Goal: Task Accomplishment & Management: Complete application form

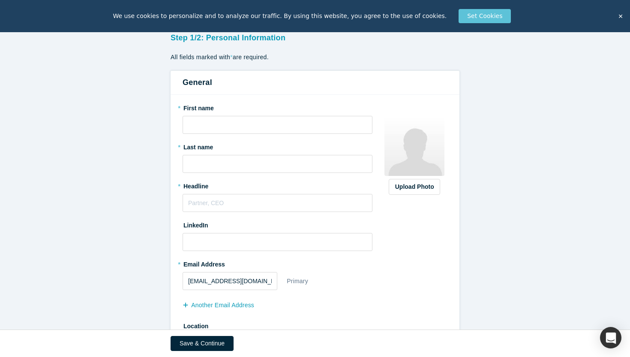
scroll to position [60, 0]
click at [292, 125] on input "text" at bounding box center [278, 124] width 190 height 18
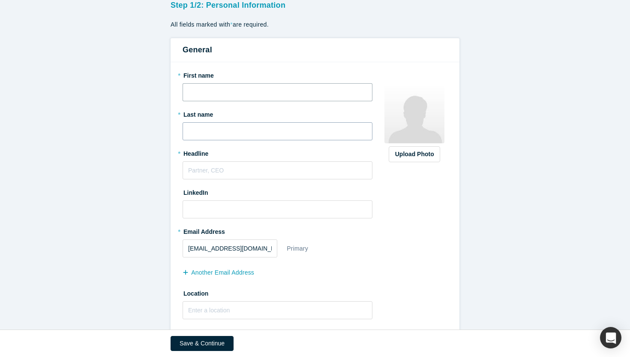
type input "Ghazenfer"
click at [260, 138] on input "text" at bounding box center [278, 131] width 190 height 18
type input "[PERSON_NAME]"
click at [231, 177] on input "text" at bounding box center [278, 170] width 190 height 18
type input "Founder and CEO"
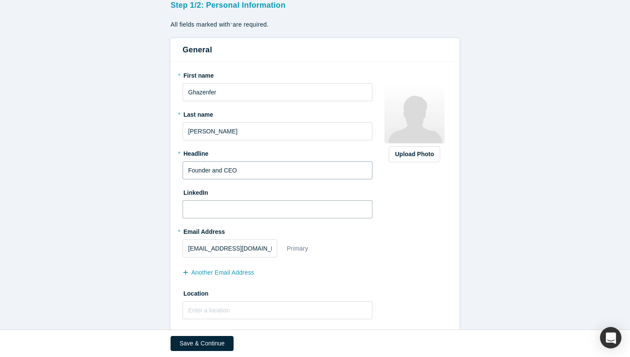
drag, startPoint x: 202, startPoint y: 208, endPoint x: 233, endPoint y: 177, distance: 44.6
click at [202, 208] on input at bounding box center [278, 209] width 190 height 18
paste input "[URL][DOMAIN_NAME]"
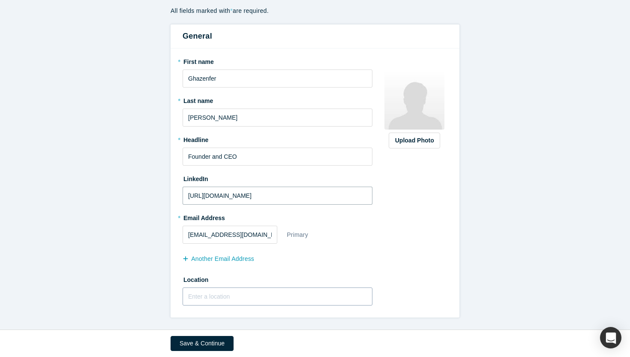
type input "[URL][DOMAIN_NAME]"
click at [261, 295] on input "text" at bounding box center [278, 296] width 190 height 18
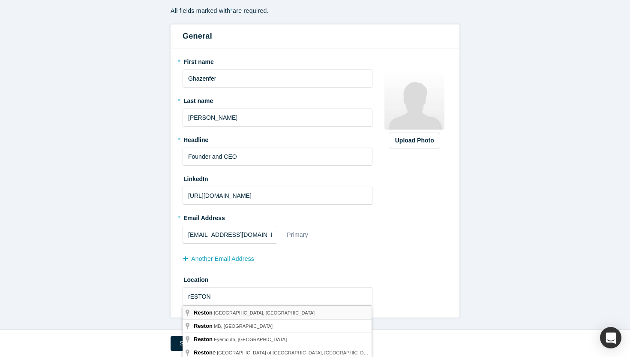
type input "Reston, [GEOGRAPHIC_DATA], [GEOGRAPHIC_DATA]"
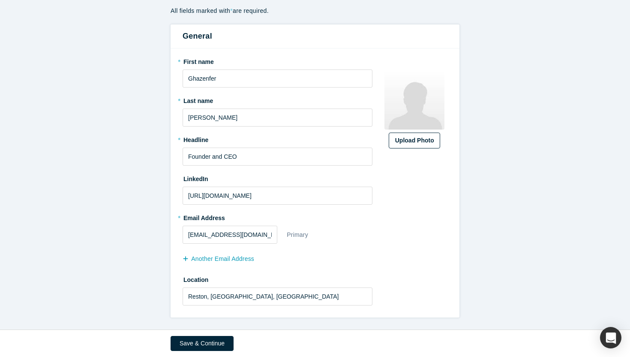
click at [424, 139] on div "Upload Photo" at bounding box center [414, 140] width 39 height 9
click at [0, 0] on input "Upload Photo" at bounding box center [0, 0] width 0 height 0
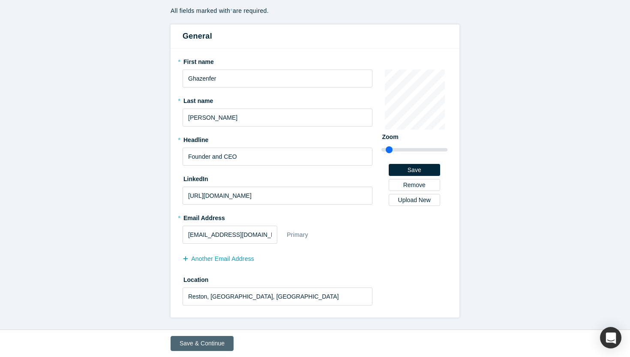
click at [217, 344] on button "Save & Continue" at bounding box center [202, 343] width 63 height 15
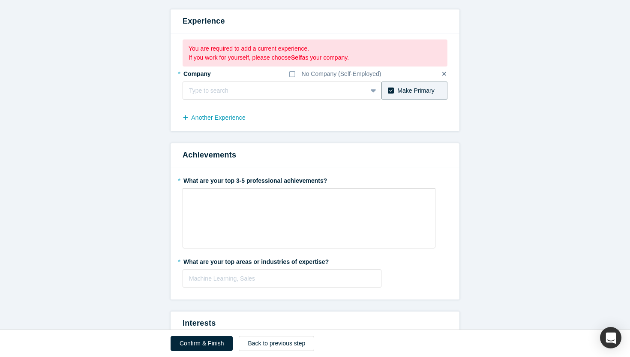
scroll to position [91, 0]
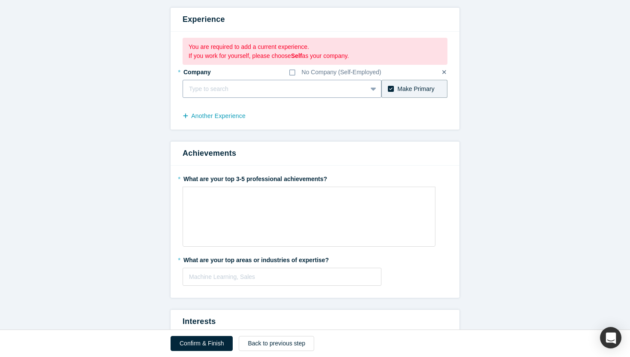
click at [259, 86] on div at bounding box center [275, 89] width 172 height 11
type input "t"
type input "Technology Rivers"
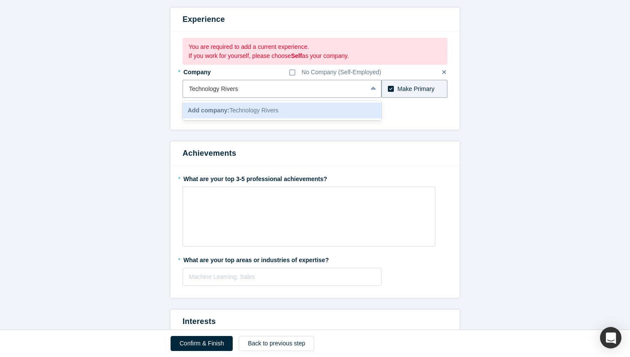
click at [318, 111] on div "Add company: Technology Rivers" at bounding box center [282, 110] width 199 height 16
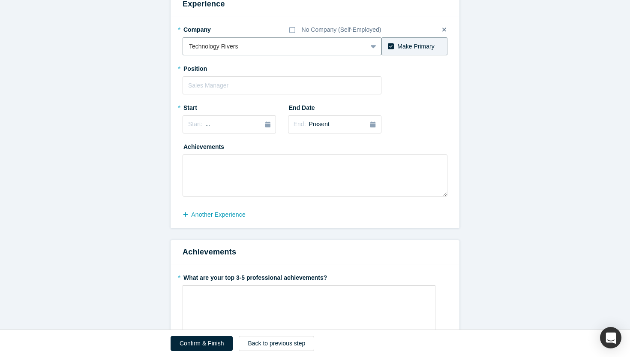
scroll to position [109, 0]
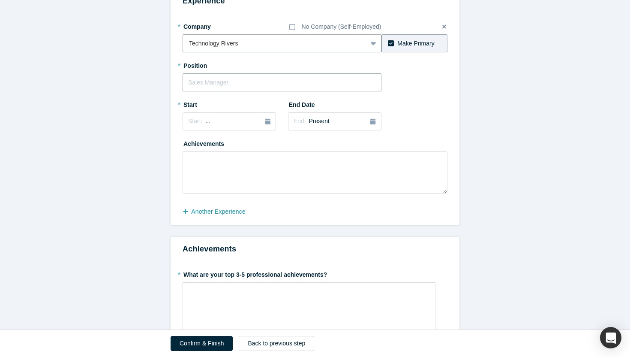
click at [244, 84] on input "text" at bounding box center [282, 82] width 199 height 18
type input "C"
type input "Founder and CEO"
click at [212, 114] on button "Start: ..." at bounding box center [229, 121] width 93 height 18
click at [212, 118] on div "Start: ..." at bounding box center [229, 121] width 82 height 9
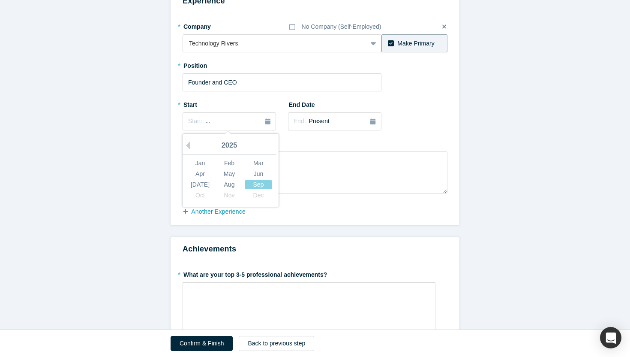
click at [442, 104] on div "* Company No Company (Self-Employed) Technology Rivers To pick up a draggable i…" at bounding box center [315, 106] width 265 height 174
click at [283, 159] on textarea at bounding box center [315, 172] width 265 height 42
click at [234, 123] on div "Start: ..." at bounding box center [229, 121] width 82 height 9
click at [194, 153] on div "2025" at bounding box center [229, 146] width 93 height 18
click at [197, 163] on div "Jan" at bounding box center [200, 163] width 27 height 9
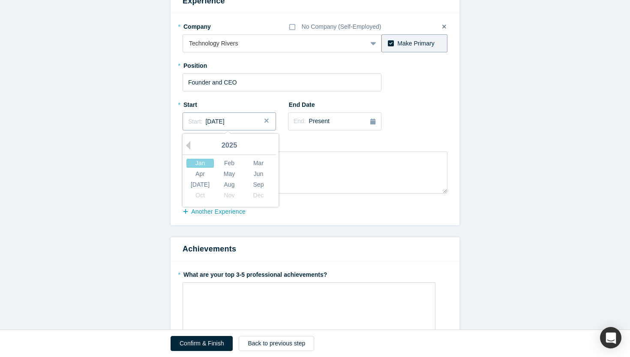
click at [224, 122] on span "[DATE]" at bounding box center [214, 121] width 19 height 7
click at [229, 145] on div "2025" at bounding box center [229, 146] width 93 height 18
click at [193, 146] on div "2025" at bounding box center [229, 146] width 93 height 18
click at [187, 144] on button "Previous Year" at bounding box center [186, 145] width 9 height 9
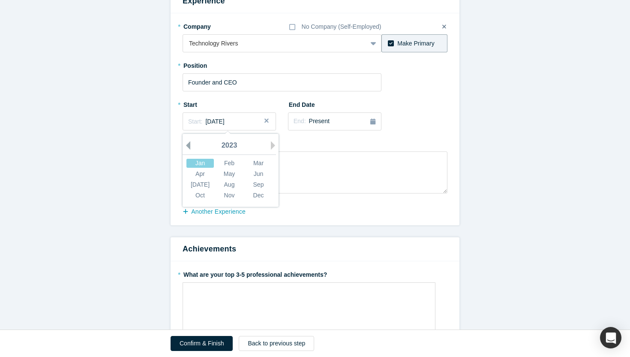
click at [187, 144] on button "Previous Year" at bounding box center [186, 145] width 9 height 9
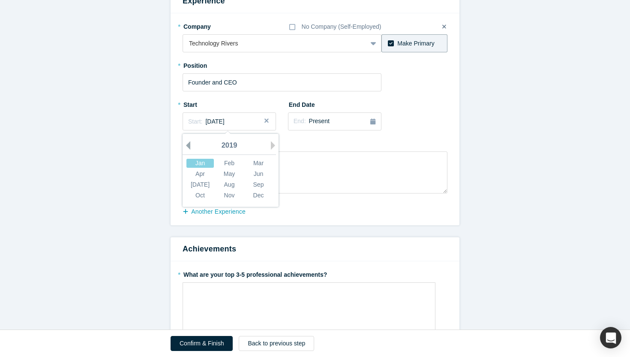
click at [187, 144] on button "Previous Year" at bounding box center [186, 145] width 9 height 9
click at [186, 144] on button "Previous Year" at bounding box center [186, 145] width 9 height 9
click at [201, 164] on div "Jan" at bounding box center [200, 163] width 27 height 9
click at [283, 178] on textarea at bounding box center [315, 172] width 265 height 42
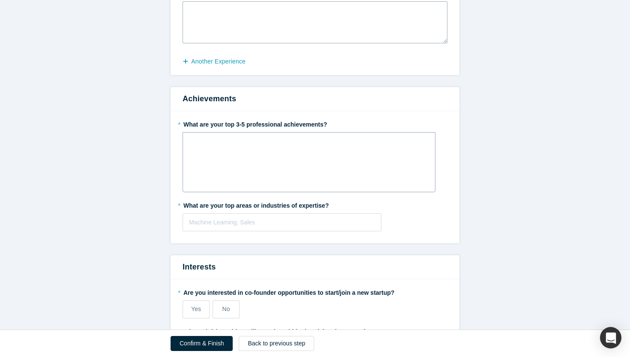
scroll to position [260, 0]
click at [309, 224] on div at bounding box center [282, 221] width 186 height 11
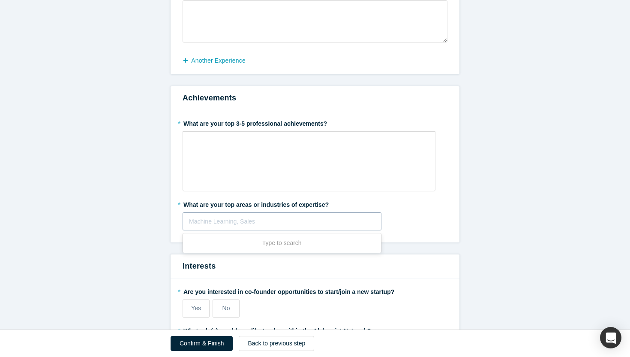
click at [298, 220] on div at bounding box center [282, 221] width 186 height 11
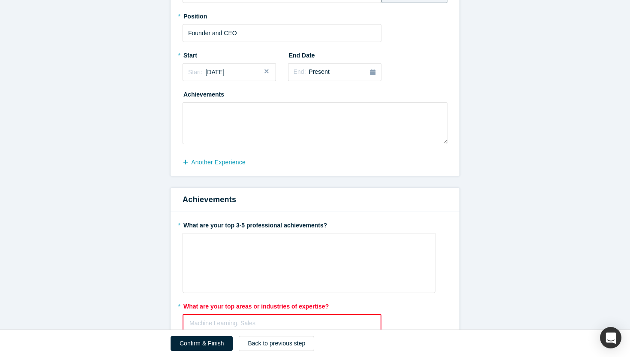
scroll to position [148, 0]
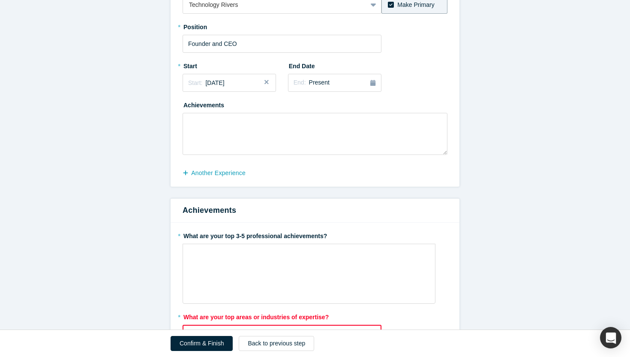
click at [248, 236] on label "* What are your top 3-5 professional achievements?" at bounding box center [315, 235] width 265 height 12
copy label "What are your top 3-5 professional achievements?"
click at [223, 124] on textarea at bounding box center [315, 134] width 265 height 42
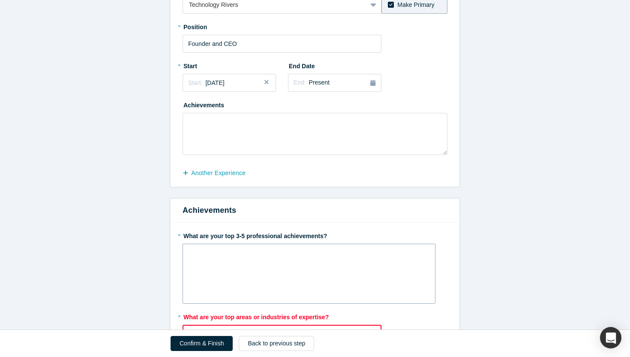
click at [235, 244] on div "rdw-wrapper" at bounding box center [309, 274] width 253 height 60
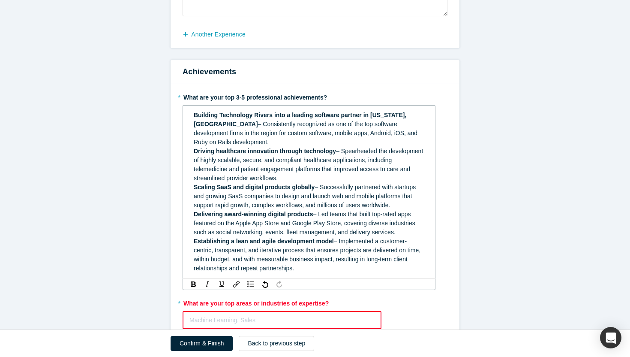
scroll to position [291, 0]
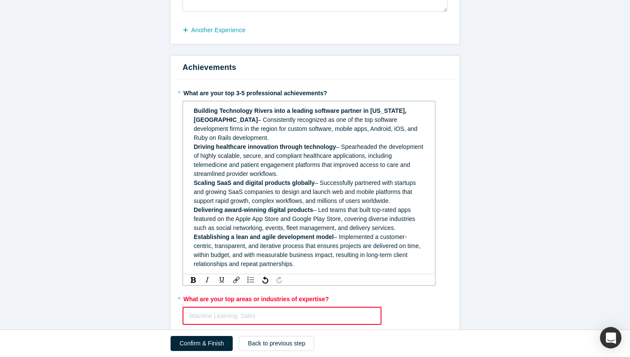
click at [191, 108] on div "Building Technology Rivers into a leading software partner in [US_STATE], [GEOG…" at bounding box center [309, 187] width 241 height 167
click at [191, 138] on div "1. Building Technology Rivers into a leading software partner in [US_STATE], [G…" at bounding box center [309, 187] width 241 height 167
click at [192, 176] on div "1. Building Technology Rivers into a leading software partner in [US_STATE], [G…" at bounding box center [309, 187] width 241 height 167
click at [193, 203] on div "1. Building Technology Rivers into a leading software partner in [US_STATE], [G…" at bounding box center [309, 187] width 241 height 167
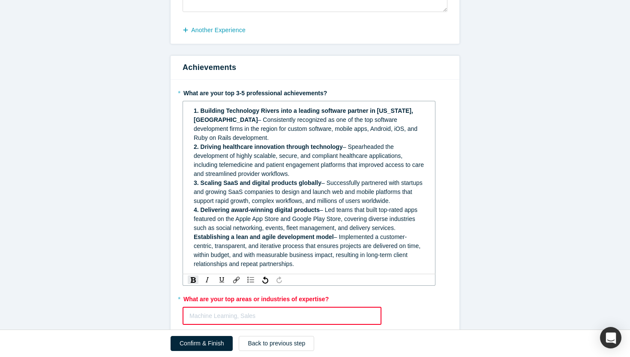
click at [192, 232] on div "1. Building Technology Rivers into a leading software partner in [US_STATE], [G…" at bounding box center [309, 187] width 241 height 167
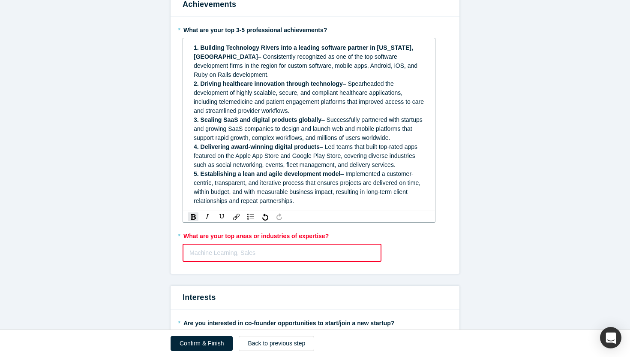
scroll to position [365, 0]
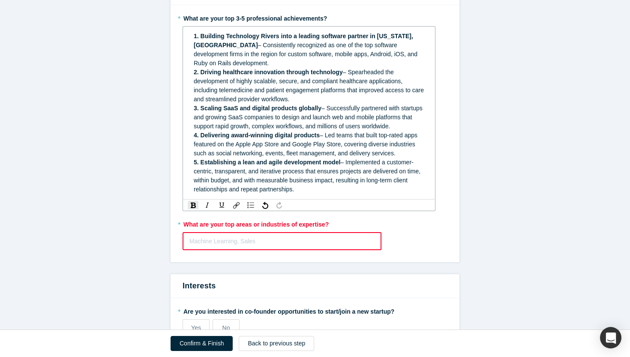
click at [304, 217] on div "* What are your top areas or industries of expertise? Machine Learning, Sales T…" at bounding box center [315, 233] width 265 height 33
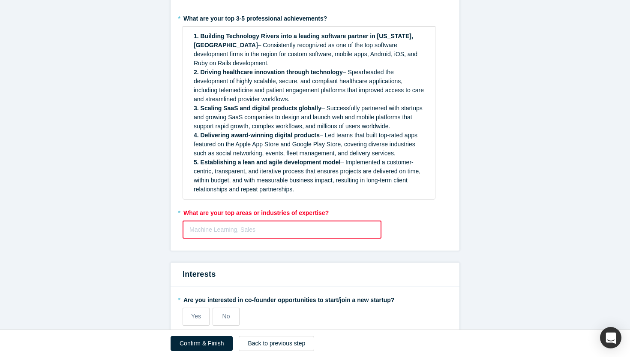
click at [304, 224] on div at bounding box center [282, 229] width 185 height 11
click at [305, 205] on label "* What are your top areas or industries of expertise?" at bounding box center [315, 211] width 265 height 12
copy label "What are your top areas or industries of expertise?"
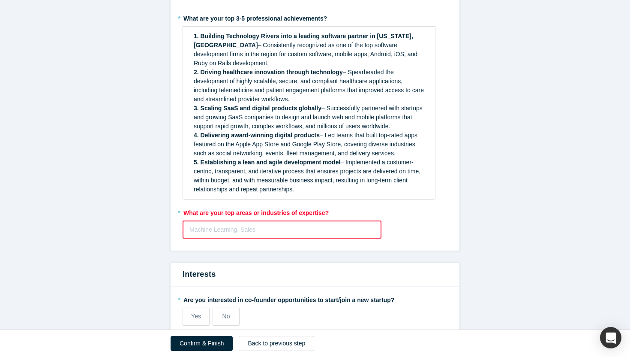
click at [228, 224] on div at bounding box center [282, 229] width 185 height 11
paste input "Healthcare Technology – Development of HIPAA-compliant healthcare and telemedic…"
type input "Healthcare Technology – Development of HIPAA-compliant healthcare and telemedic…"
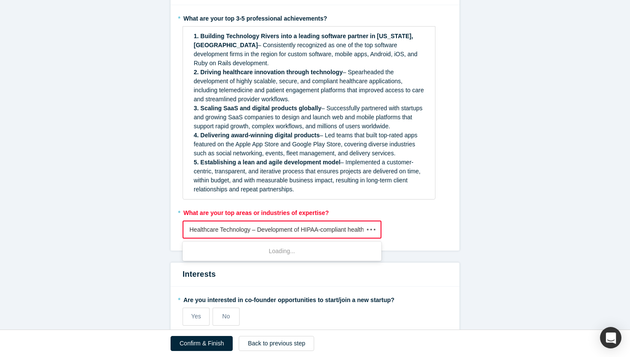
scroll to position [0, 1690]
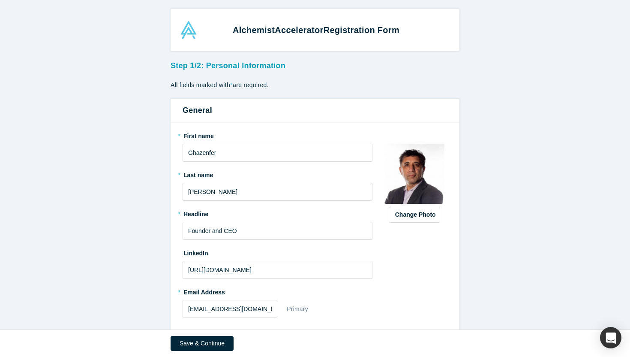
scroll to position [74, 0]
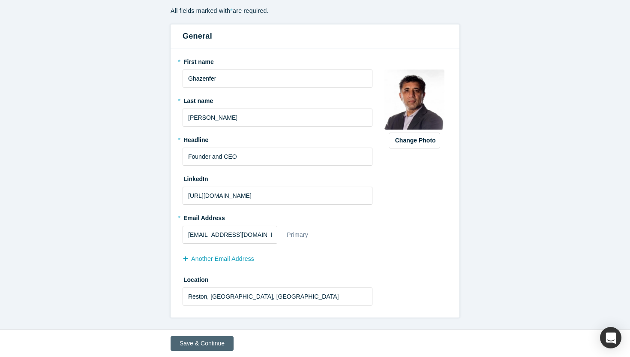
click at [200, 346] on button "Save & Continue" at bounding box center [202, 343] width 63 height 15
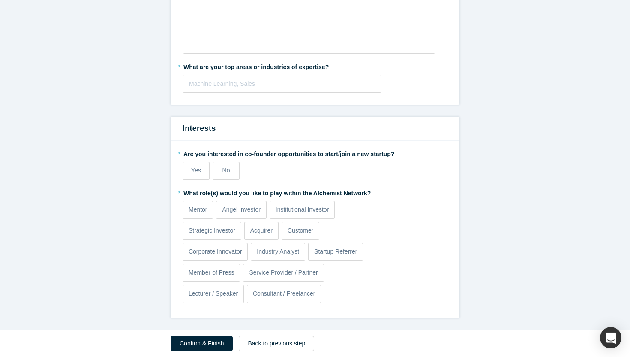
scroll to position [284, 0]
click at [259, 89] on div "Machine Learning, Sales" at bounding box center [282, 83] width 198 height 14
paste input "Healthcare Technology – Development of HIPAA-compliant healthcare and telemedic…"
type input "Healthcare Technology – Development of HIPAA-compliant healthcare and telemedic…"
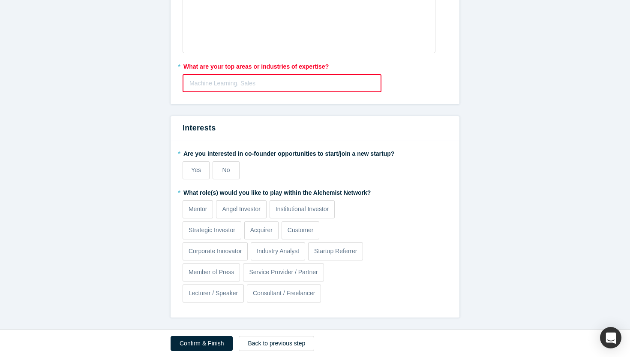
click at [268, 54] on fieldset "* What are your top 3-5 professional achievements? * What are your top areas or…" at bounding box center [315, 38] width 265 height 120
click at [239, 93] on fieldset "* What are your top 3-5 professional achievements? * What are your top areas or…" at bounding box center [315, 38] width 265 height 120
click at [239, 81] on div at bounding box center [282, 83] width 185 height 11
type input "f"
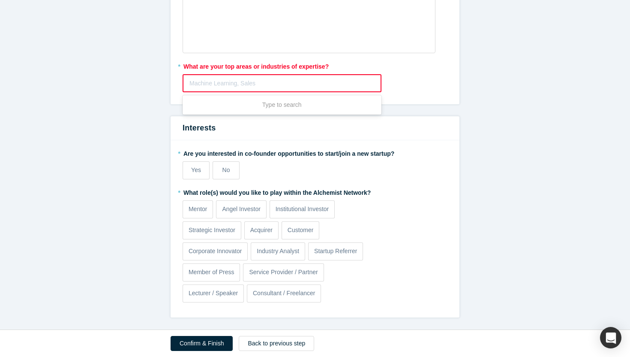
type input "k"
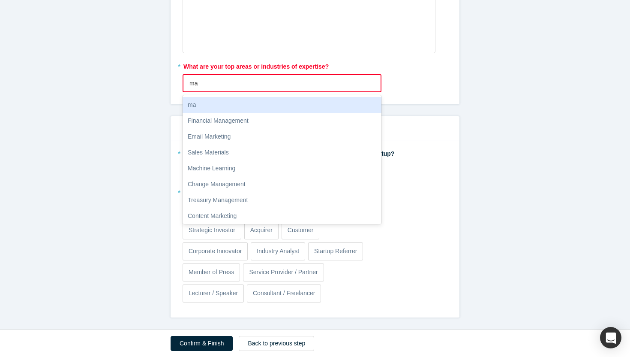
type input "m"
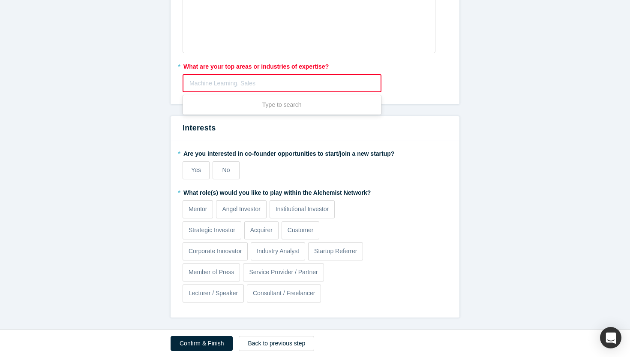
click at [275, 54] on fieldset "* What are your top 3-5 professional achievements? * What are your top areas or…" at bounding box center [315, 38] width 265 height 120
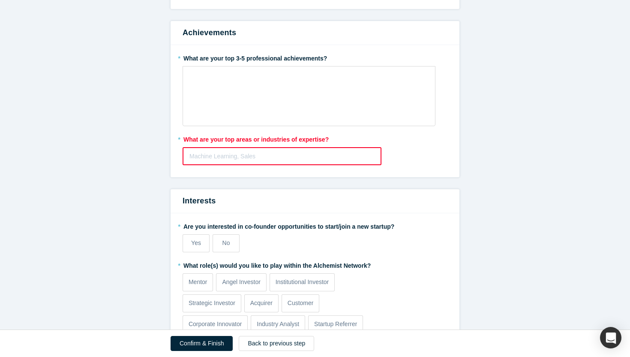
scroll to position [163, 0]
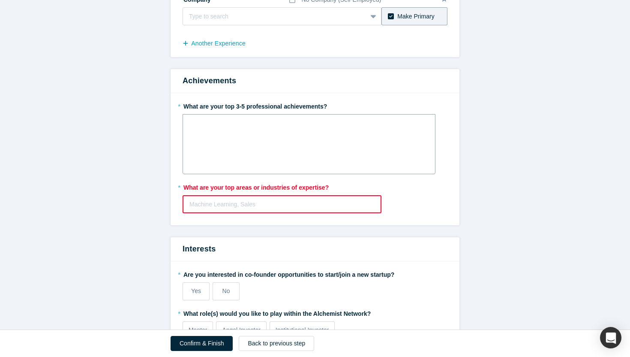
click at [270, 128] on div "rdw-editor" at bounding box center [309, 124] width 231 height 9
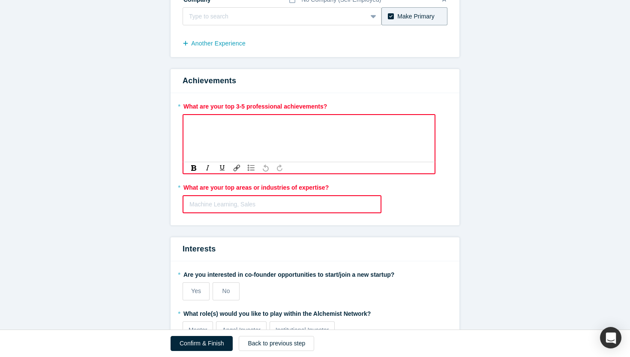
paste div "rdw-editor"
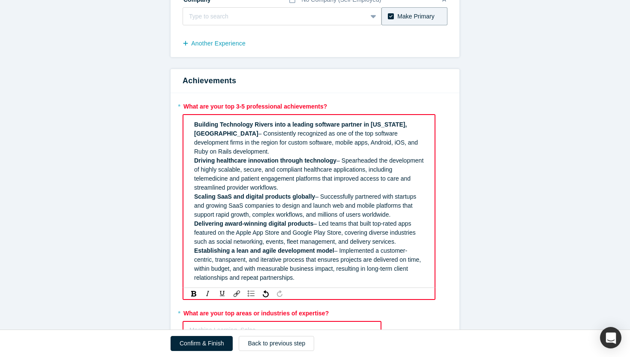
click at [193, 124] on div "Building Technology Rivers into a leading software partner in [US_STATE], [GEOG…" at bounding box center [309, 200] width 241 height 167
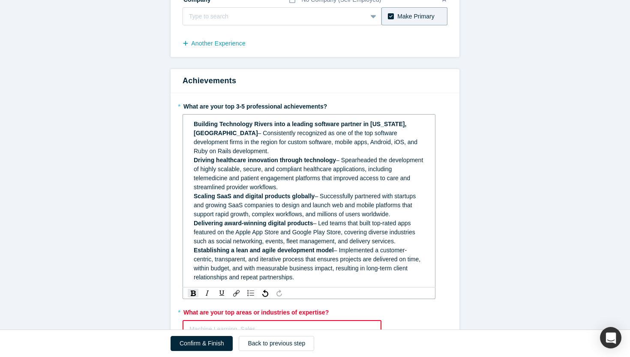
scroll to position [163, 0]
click at [191, 153] on div "1. Building Technology Rivers into a leading software partner in [US_STATE], [G…" at bounding box center [309, 200] width 241 height 167
click at [189, 188] on div "1. Building Technology Rivers into a leading software partner in [US_STATE], [G…" at bounding box center [309, 200] width 241 height 167
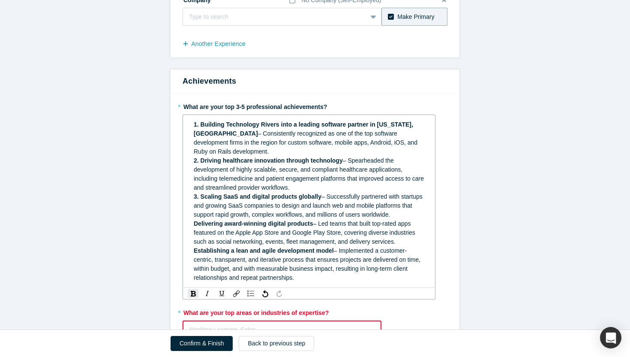
click at [192, 217] on div "1. Building Technology Rivers into a leading software partner in [US_STATE], [G…" at bounding box center [309, 200] width 241 height 167
click at [193, 241] on div "1. Building Technology Rivers into a leading software partner in [US_STATE], [G…" at bounding box center [309, 200] width 241 height 167
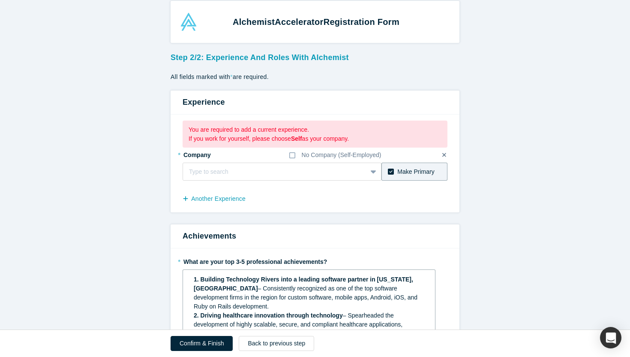
scroll to position [0, 0]
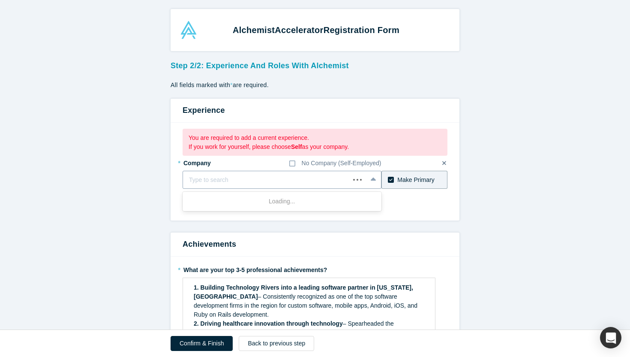
click at [245, 183] on div at bounding box center [266, 179] width 155 height 11
type input "Technology Rivers"
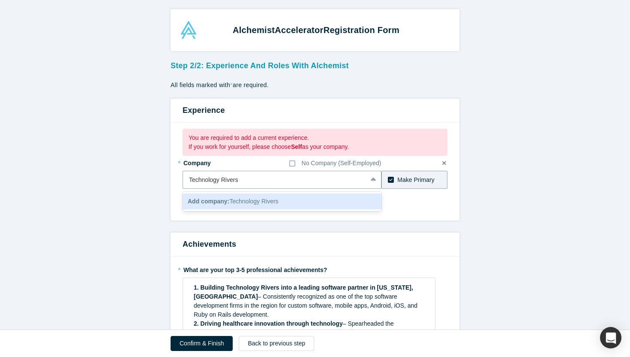
click at [276, 204] on span "Add company: Technology Rivers" at bounding box center [233, 201] width 91 height 7
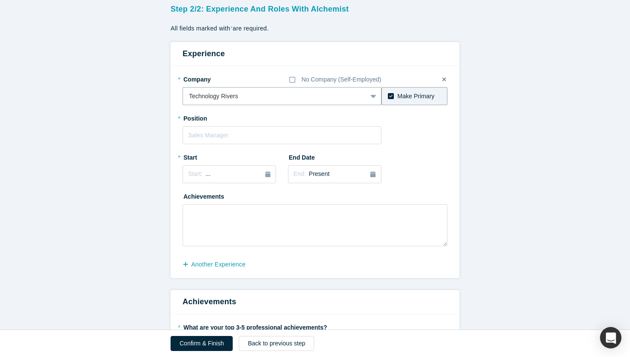
scroll to position [57, 0]
click at [262, 134] on input "text" at bounding box center [282, 135] width 199 height 18
type input "Founder and CEO"
click at [237, 177] on div "Start: ..." at bounding box center [229, 173] width 82 height 9
click at [189, 200] on button "Previous Year" at bounding box center [186, 197] width 9 height 9
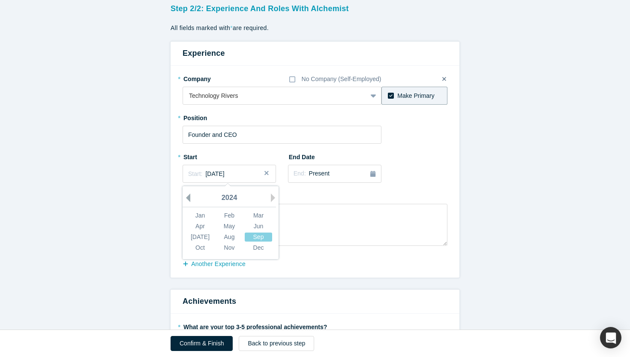
click at [189, 200] on button "Previous Year" at bounding box center [186, 197] width 9 height 9
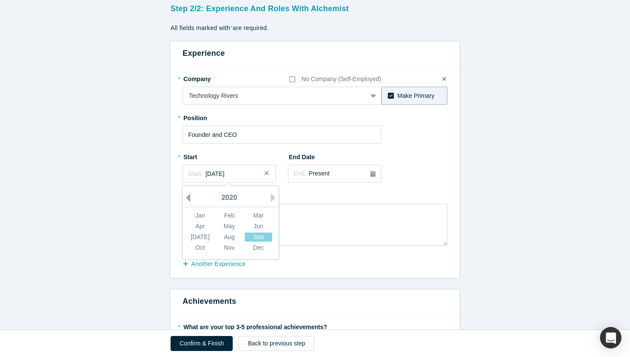
click at [189, 200] on button "Previous Year" at bounding box center [186, 197] width 9 height 9
click at [201, 218] on div "Jan" at bounding box center [200, 215] width 27 height 9
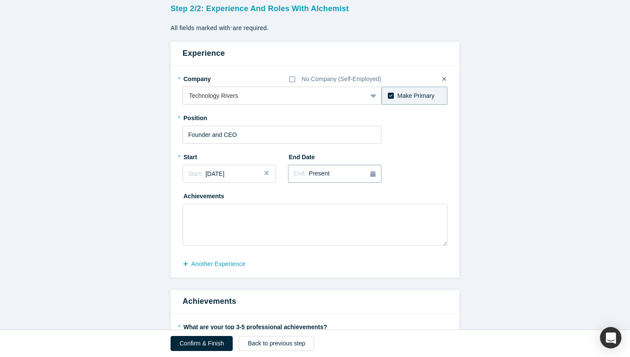
click at [331, 171] on div "End: Present" at bounding box center [335, 173] width 82 height 9
click at [430, 176] on div "* Company No Company (Self-Employed) Technology Rivers To pick up a draggable i…" at bounding box center [315, 159] width 265 height 174
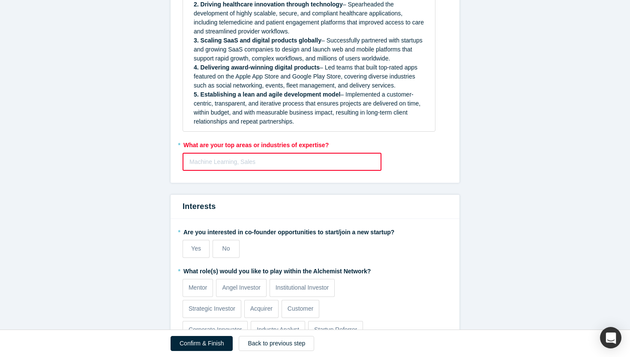
scroll to position [434, 0]
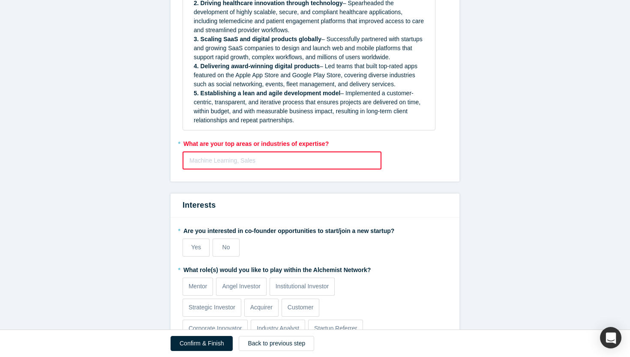
click at [295, 155] on div at bounding box center [282, 160] width 185 height 11
type input "Healthcare"
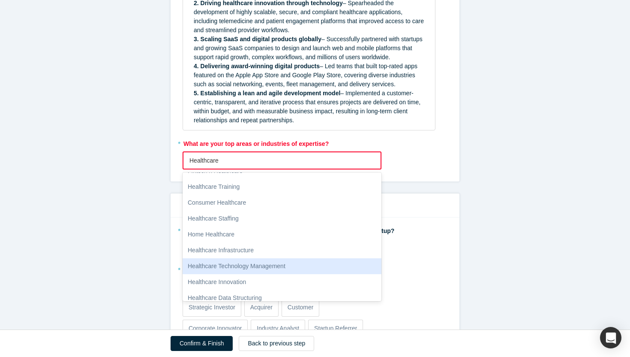
scroll to position [33, 0]
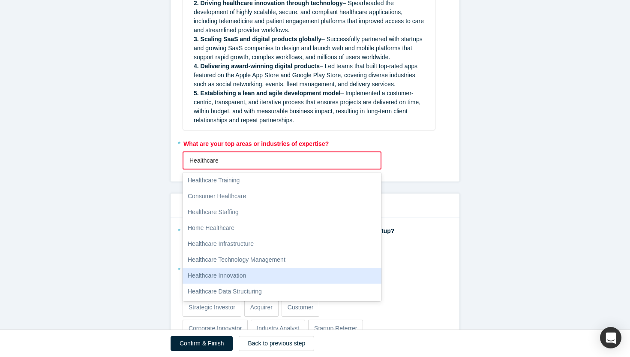
click at [301, 268] on div "Healthcare Innovation" at bounding box center [282, 276] width 199 height 16
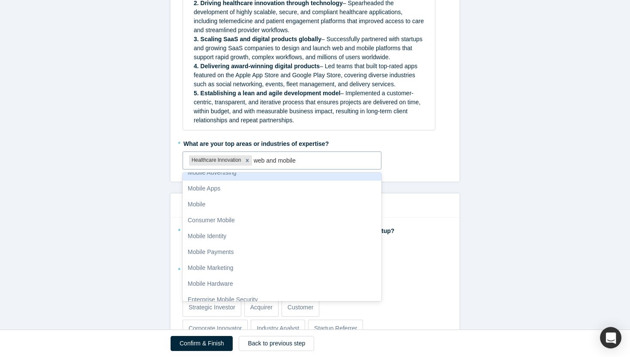
scroll to position [0, 0]
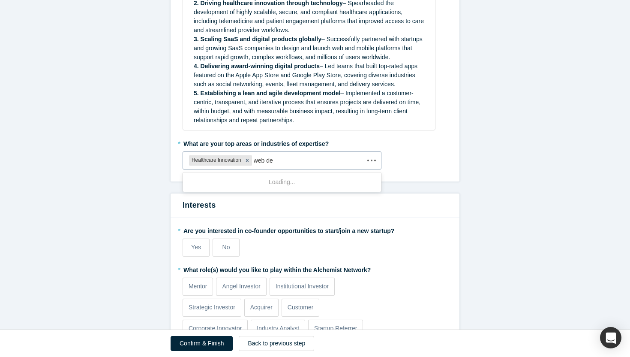
type input "web dev"
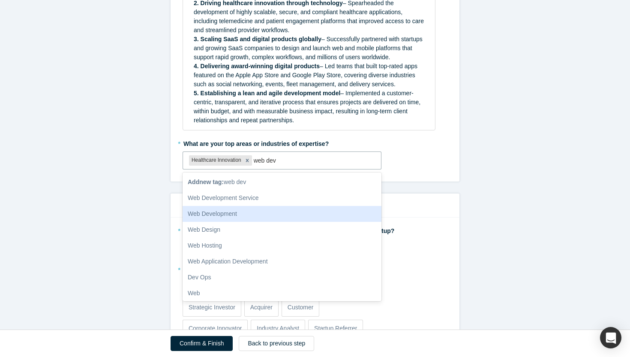
click at [294, 206] on div "Web Development" at bounding box center [282, 214] width 199 height 16
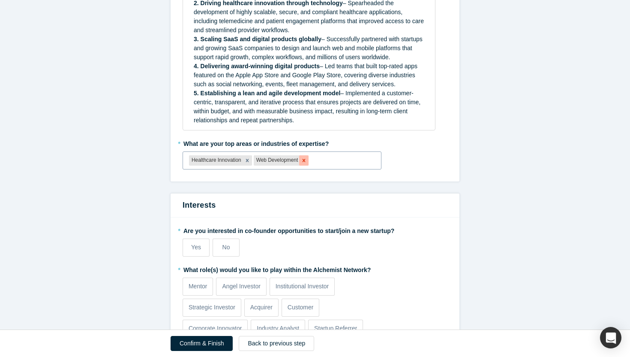
click at [303, 157] on icon "Remove Web Development" at bounding box center [304, 160] width 6 height 6
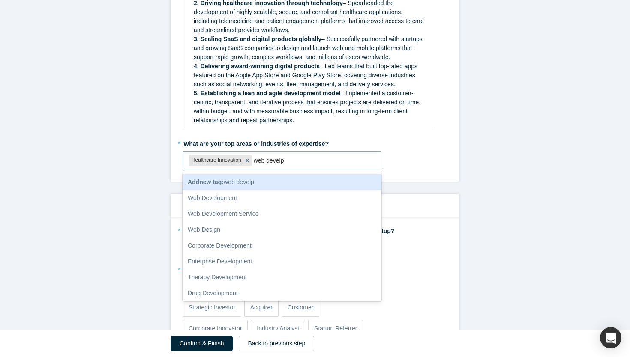
type input "web devel"
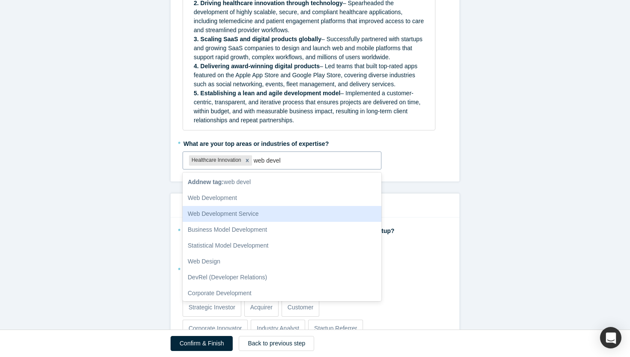
click at [296, 206] on div "Web Development Service" at bounding box center [282, 214] width 199 height 16
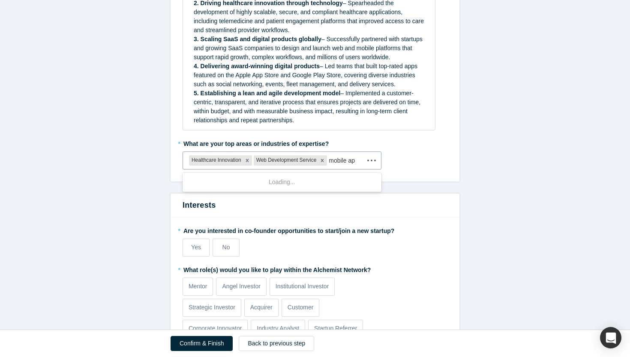
type input "mobile app"
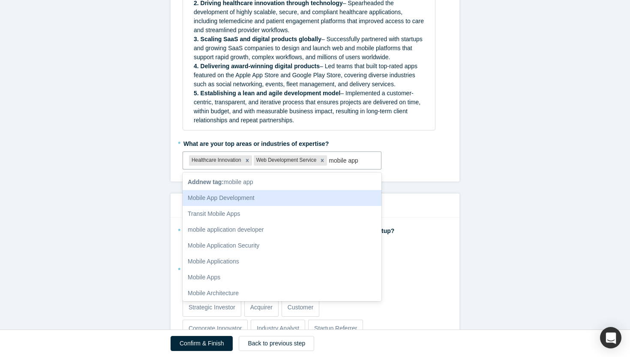
click at [267, 190] on div "Mobile App Development" at bounding box center [282, 198] width 199 height 16
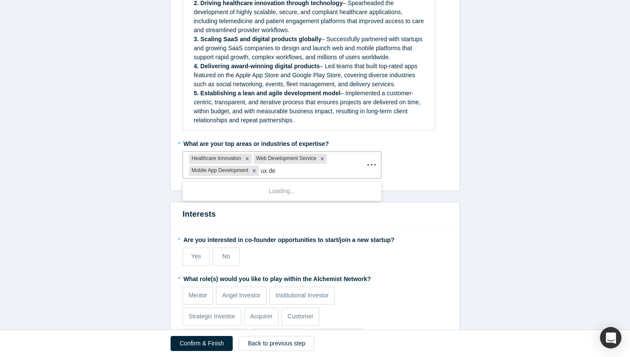
type input "ux des"
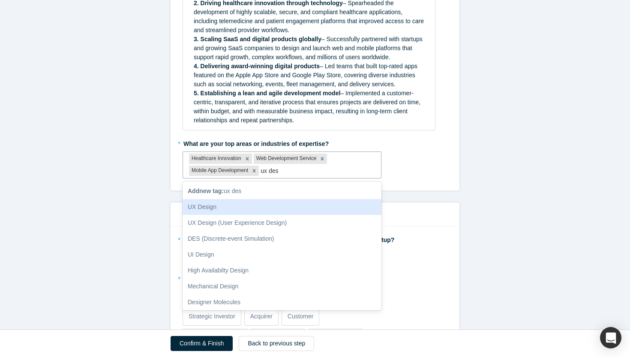
click at [310, 199] on div "UX Design" at bounding box center [282, 207] width 199 height 16
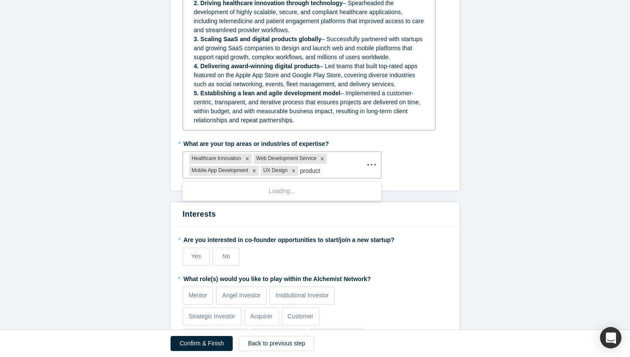
type input "product"
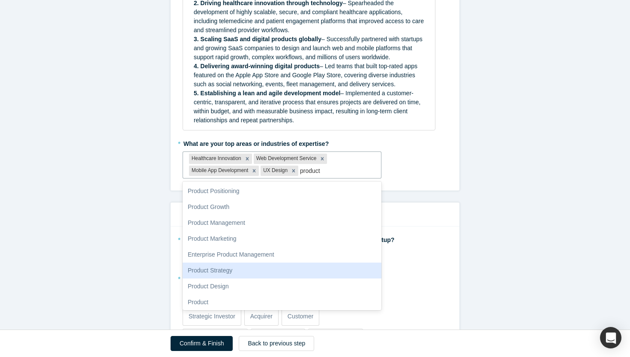
click at [277, 262] on div "Product Strategy" at bounding box center [282, 270] width 199 height 16
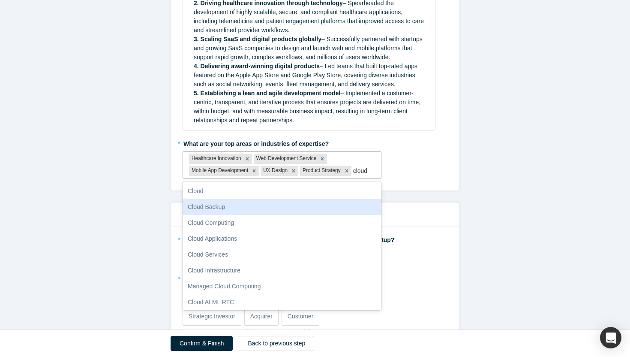
type input "cloud"
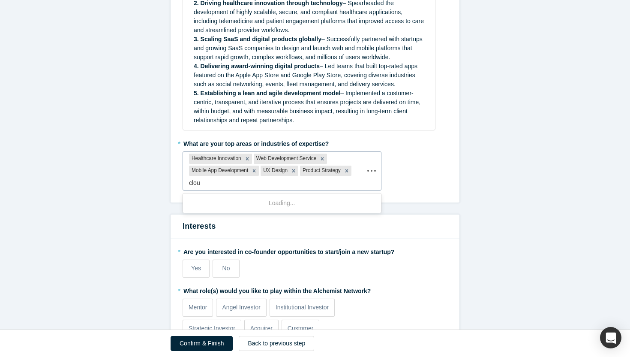
type input "cloud"
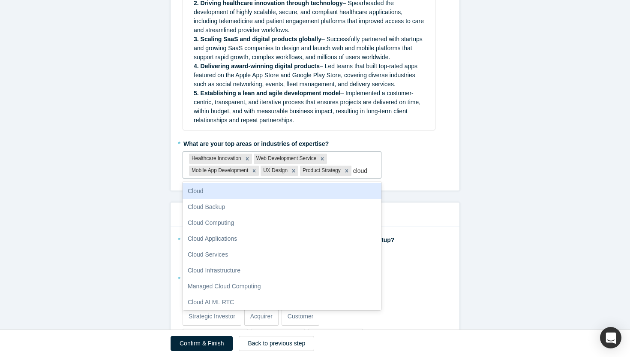
click at [271, 185] on div "Cloud" at bounding box center [282, 191] width 199 height 16
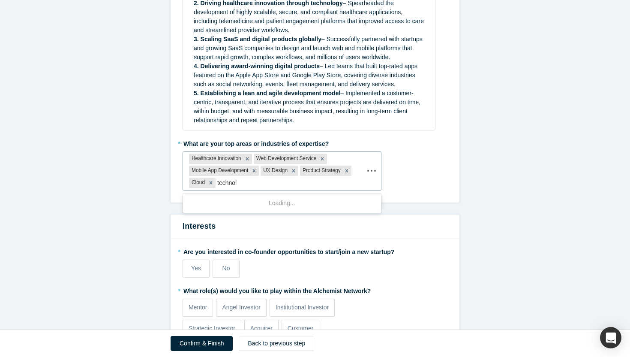
type input "technolo"
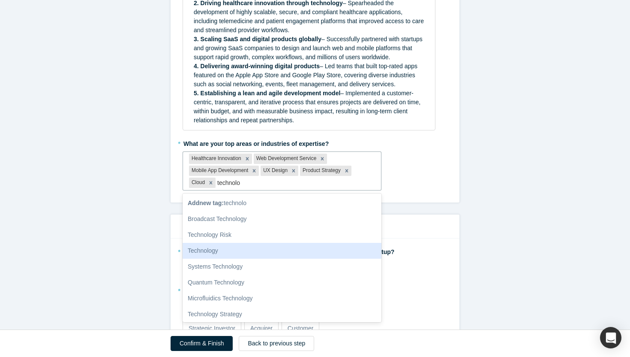
click at [247, 243] on div "Technology" at bounding box center [282, 251] width 199 height 16
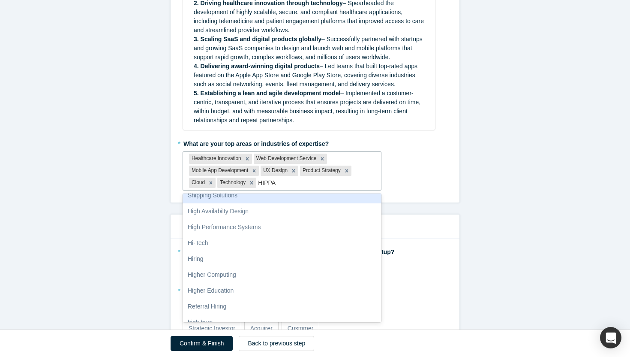
scroll to position [49, 0]
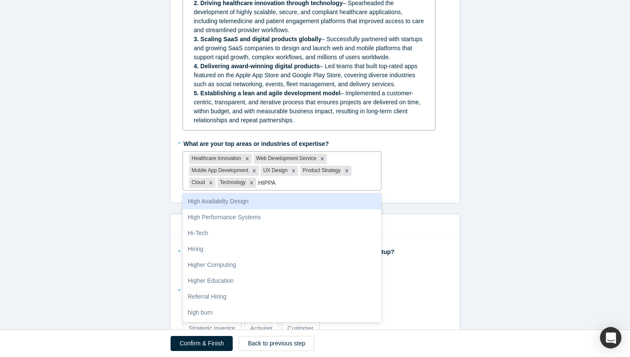
type input "HIPPA"
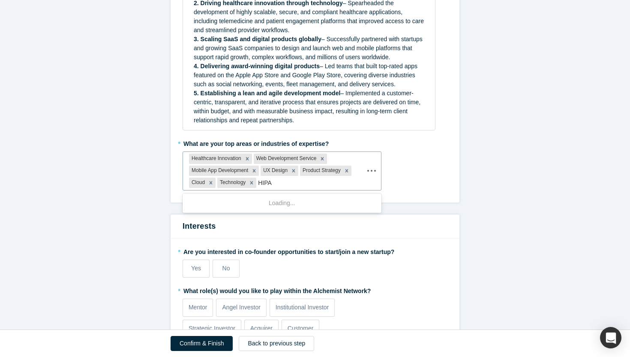
scroll to position [0, 0]
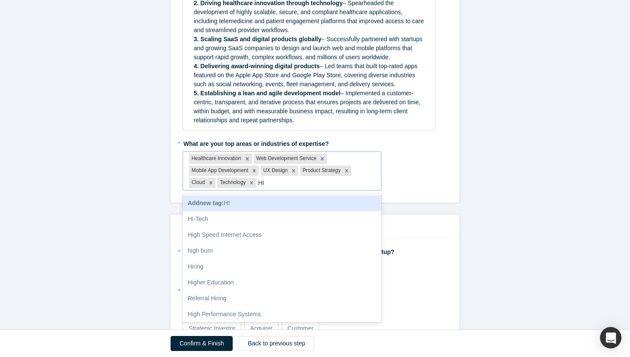
type input "H"
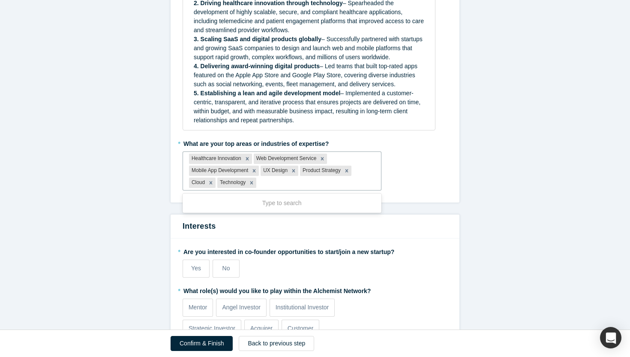
click at [325, 224] on div "Interests" at bounding box center [315, 226] width 289 height 24
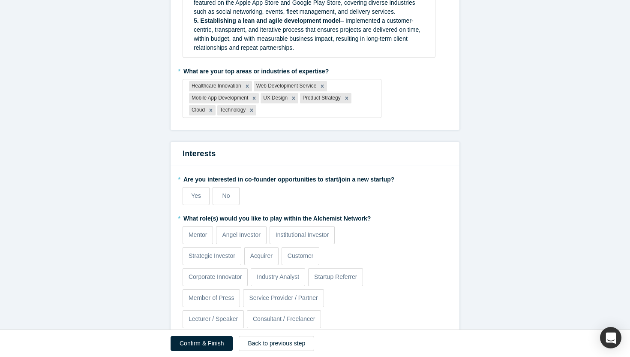
scroll to position [523, 0]
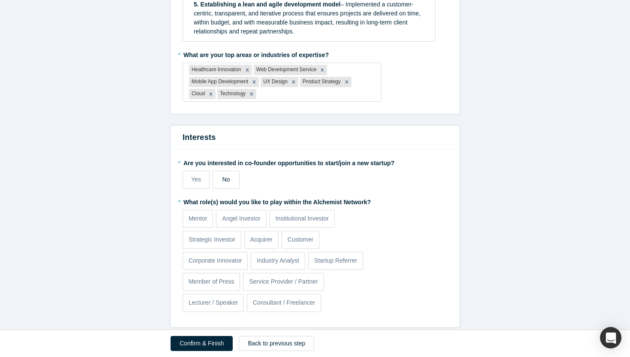
click at [217, 173] on label "No" at bounding box center [226, 180] width 27 height 18
click at [0, 0] on input "No" at bounding box center [0, 0] width 0 height 0
click at [204, 214] on p "Mentor" at bounding box center [198, 218] width 19 height 9
click at [0, 0] on input "Mentor" at bounding box center [0, 0] width 0 height 0
click at [223, 299] on label "Lecturer / Speaker" at bounding box center [213, 303] width 61 height 18
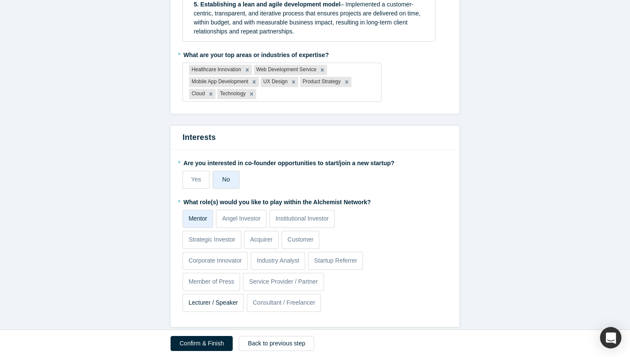
click at [0, 0] on input "Lecturer / Speaker" at bounding box center [0, 0] width 0 height 0
click at [216, 348] on button "Confirm & Finish" at bounding box center [202, 343] width 62 height 15
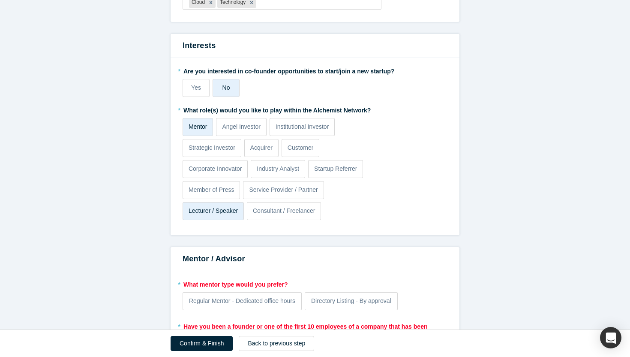
scroll to position [744, 0]
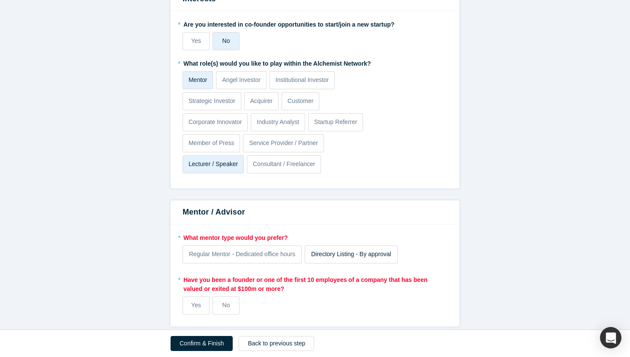
click at [349, 250] on span "Directory Listing - By approval" at bounding box center [351, 253] width 80 height 7
click at [0, 0] on input "Directory Listing - By approval" at bounding box center [0, 0] width 0 height 0
click at [349, 250] on span "Directory Listing - By approval" at bounding box center [351, 253] width 80 height 7
click at [0, 0] on input "Directory Listing - By approval" at bounding box center [0, 0] width 0 height 0
click at [277, 250] on label "Regular Mentor - Dedicated office hours" at bounding box center [242, 254] width 119 height 18
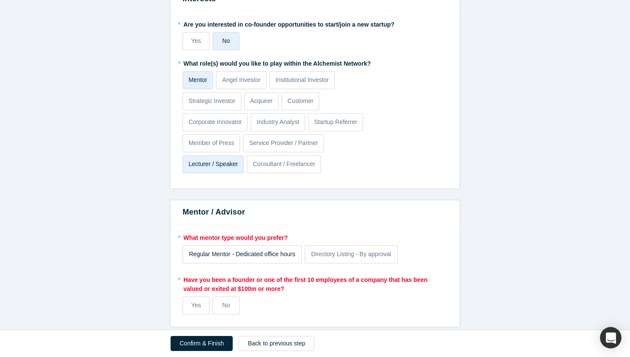
click at [0, 0] on input "Regular Mentor - Dedicated office hours" at bounding box center [0, 0] width 0 height 0
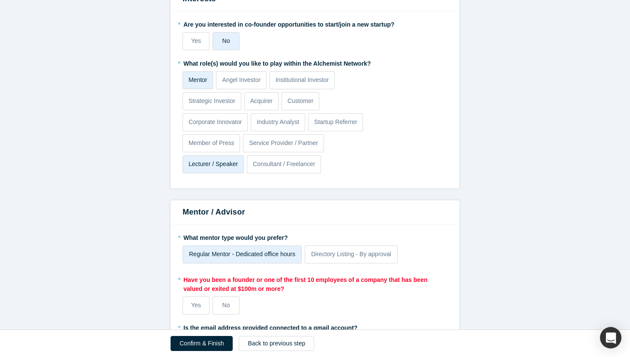
click at [278, 250] on span "Regular Mentor - Dedicated office hours" at bounding box center [242, 253] width 106 height 7
click at [0, 0] on input "Regular Mentor - Dedicated office hours" at bounding box center [0, 0] width 0 height 0
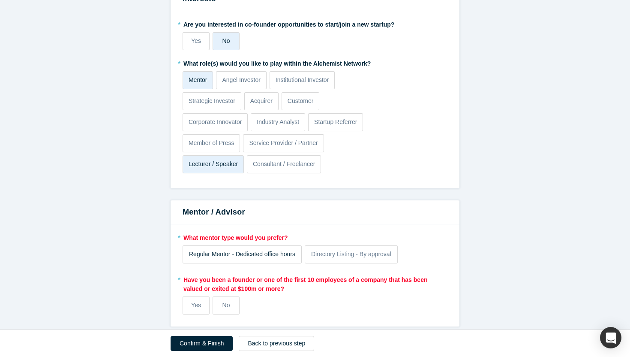
click at [278, 250] on span "Regular Mentor - Dedicated office hours" at bounding box center [242, 253] width 106 height 7
click at [0, 0] on input "Regular Mentor - Dedicated office hours" at bounding box center [0, 0] width 0 height 0
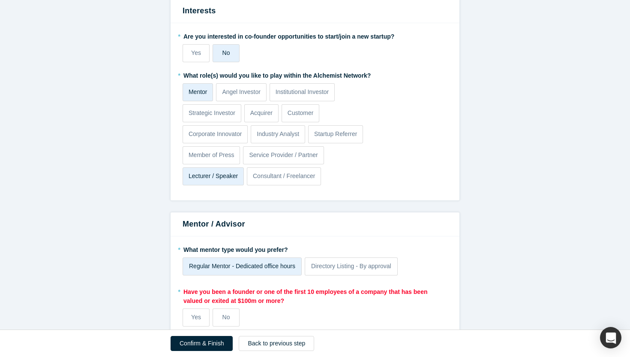
scroll to position [756, 0]
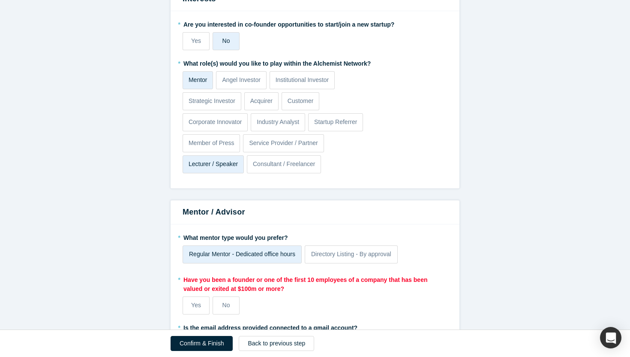
click at [278, 250] on span "Regular Mentor - Dedicated office hours" at bounding box center [242, 253] width 106 height 7
click at [0, 0] on input "Regular Mentor - Dedicated office hours" at bounding box center [0, 0] width 0 height 0
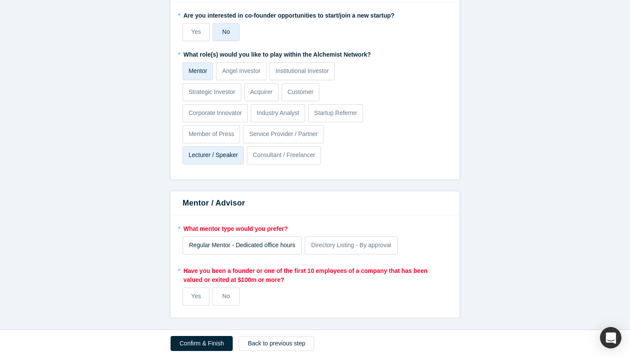
scroll to position [744, 0]
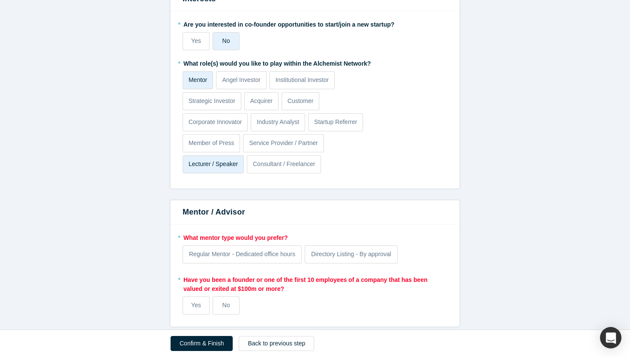
click at [259, 232] on label "* What mentor type would you prefer?" at bounding box center [315, 236] width 265 height 12
click at [243, 230] on label "* What mentor type would you prefer?" at bounding box center [315, 236] width 265 height 12
click at [218, 250] on span "Regular Mentor - Dedicated office hours" at bounding box center [242, 253] width 106 height 7
click at [0, 0] on input "Regular Mentor - Dedicated office hours" at bounding box center [0, 0] width 0 height 0
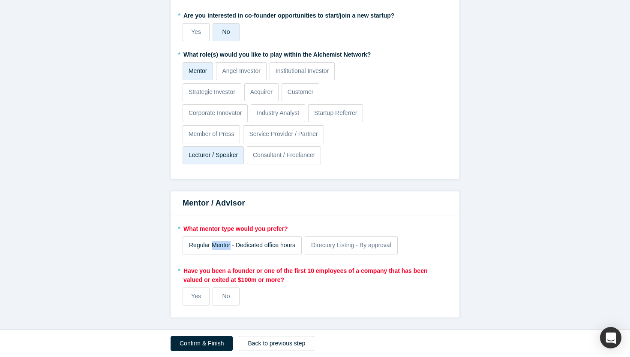
click at [218, 246] on span "Regular Mentor - Dedicated office hours" at bounding box center [242, 244] width 106 height 7
click at [0, 0] on input "Regular Mentor - Dedicated office hours" at bounding box center [0, 0] width 0 height 0
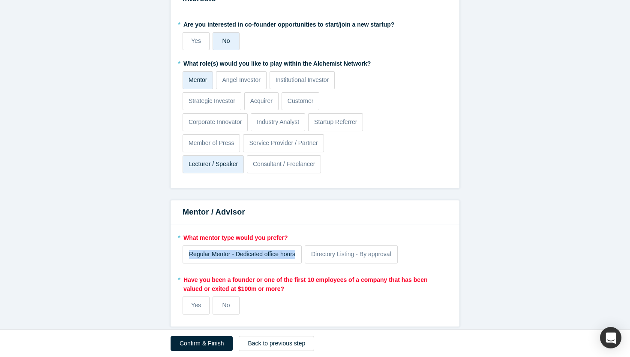
click at [218, 250] on span "Regular Mentor - Dedicated office hours" at bounding box center [242, 253] width 106 height 7
click at [0, 0] on input "Regular Mentor - Dedicated office hours" at bounding box center [0, 0] width 0 height 0
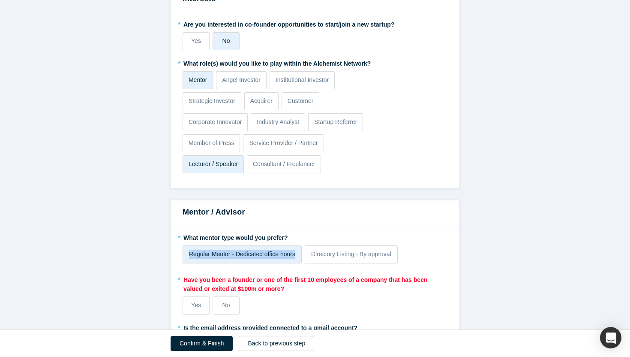
click at [289, 250] on label "Regular Mentor - Dedicated office hours" at bounding box center [242, 254] width 119 height 18
click at [0, 0] on input "Regular Mentor - Dedicated office hours" at bounding box center [0, 0] width 0 height 0
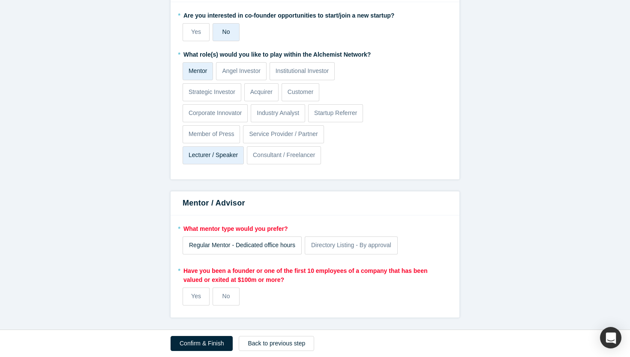
scroll to position [744, 0]
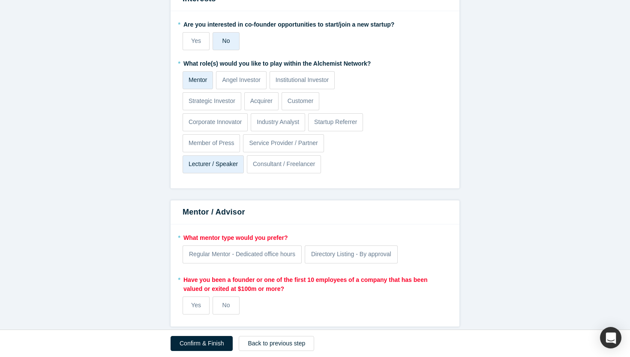
click at [207, 75] on p "Mentor" at bounding box center [198, 79] width 19 height 9
click at [0, 0] on input "Mentor" at bounding box center [0, 0] width 0 height 0
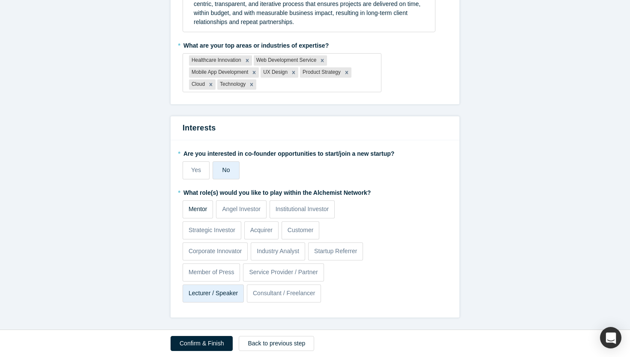
scroll to position [523, 0]
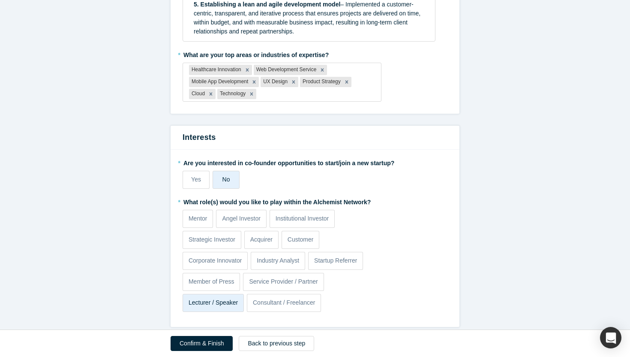
click at [204, 298] on label "Lecturer / Speaker" at bounding box center [213, 303] width 61 height 18
click at [0, 0] on input "Lecturer / Speaker" at bounding box center [0, 0] width 0 height 0
click at [204, 298] on label "Lecturer / Speaker" at bounding box center [213, 303] width 61 height 18
click at [0, 0] on input "Lecturer / Speaker" at bounding box center [0, 0] width 0 height 0
click at [214, 343] on button "Confirm & Finish" at bounding box center [202, 343] width 62 height 15
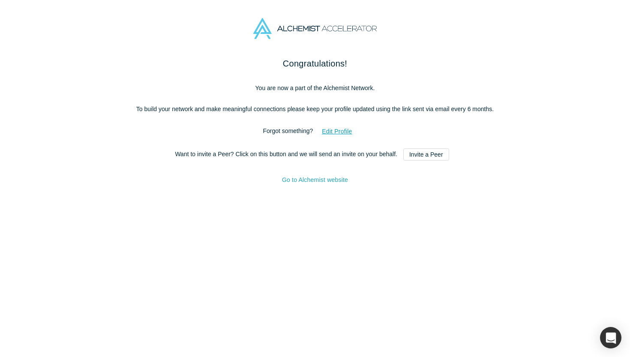
click at [342, 183] on link "Go to Alchemist website" at bounding box center [315, 179] width 66 height 7
